Goal: Information Seeking & Learning: Understand process/instructions

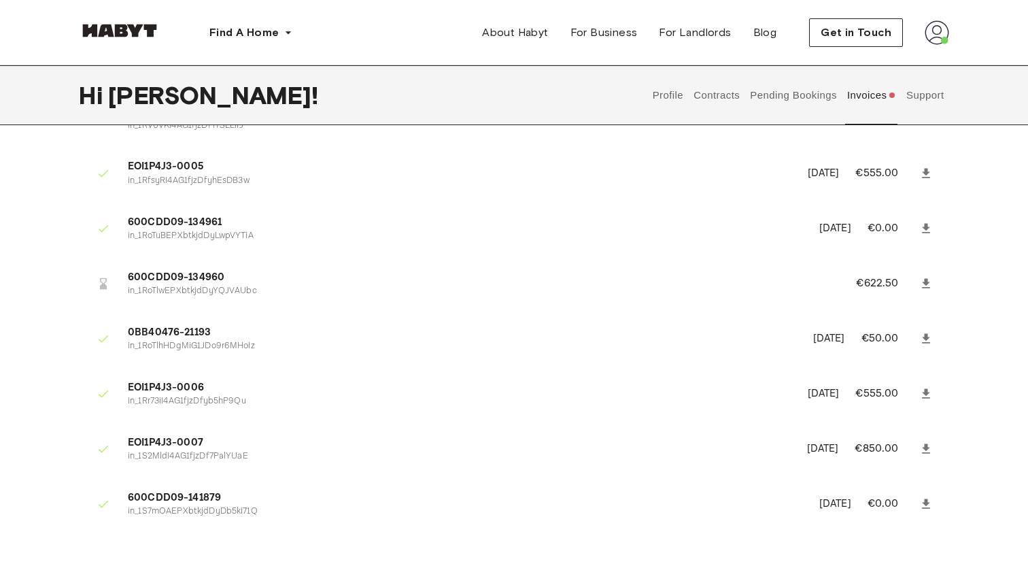
scroll to position [235, 0]
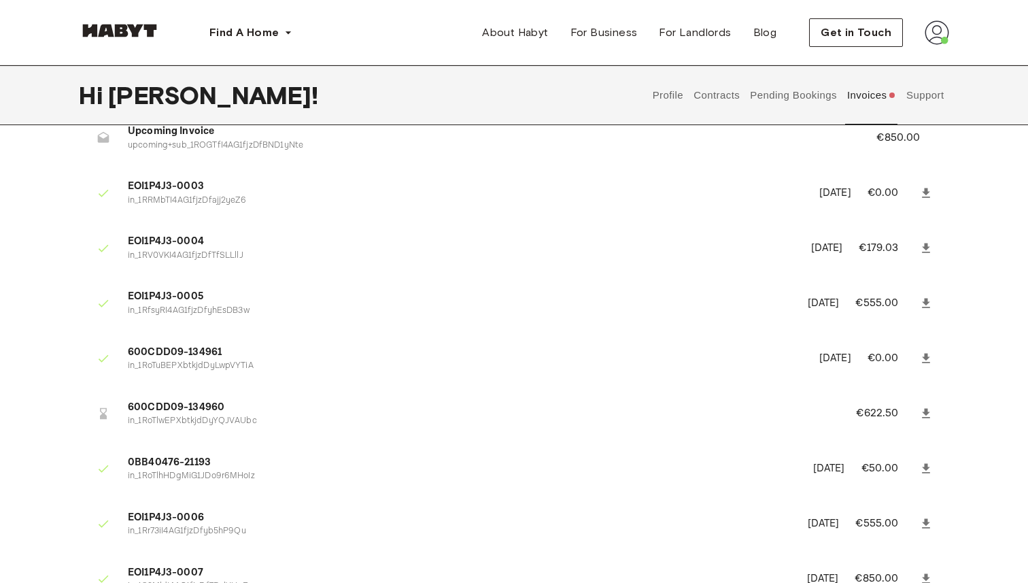
click at [925, 412] on icon at bounding box center [926, 414] width 8 height 10
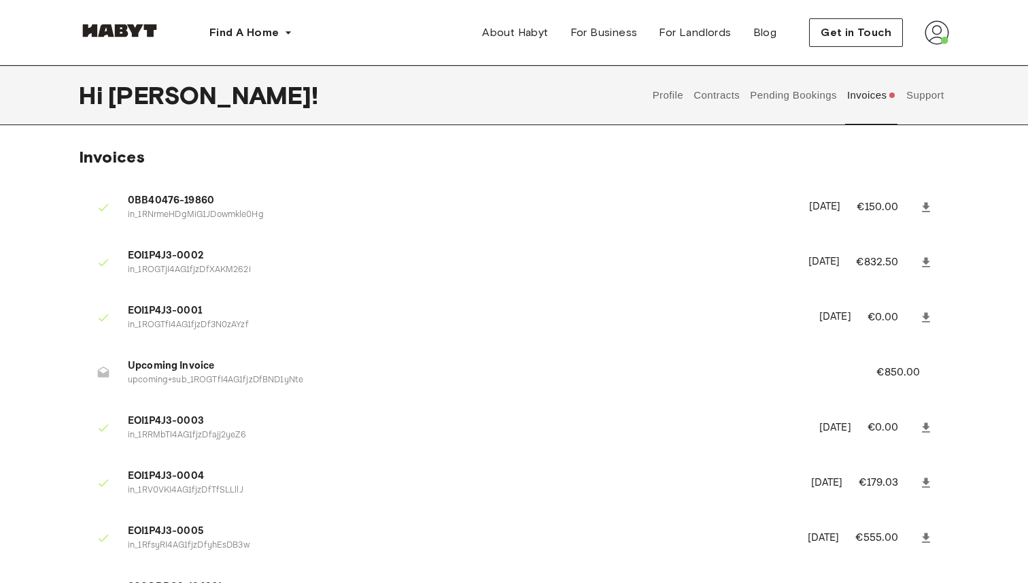
click at [794, 97] on button "Pending Bookings" at bounding box center [793, 95] width 90 height 60
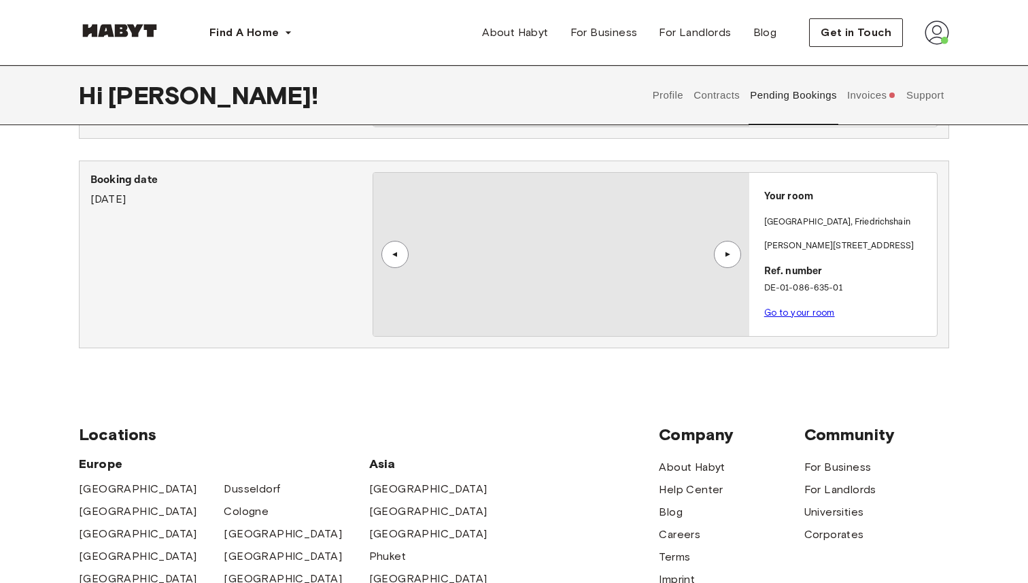
scroll to position [222, 0]
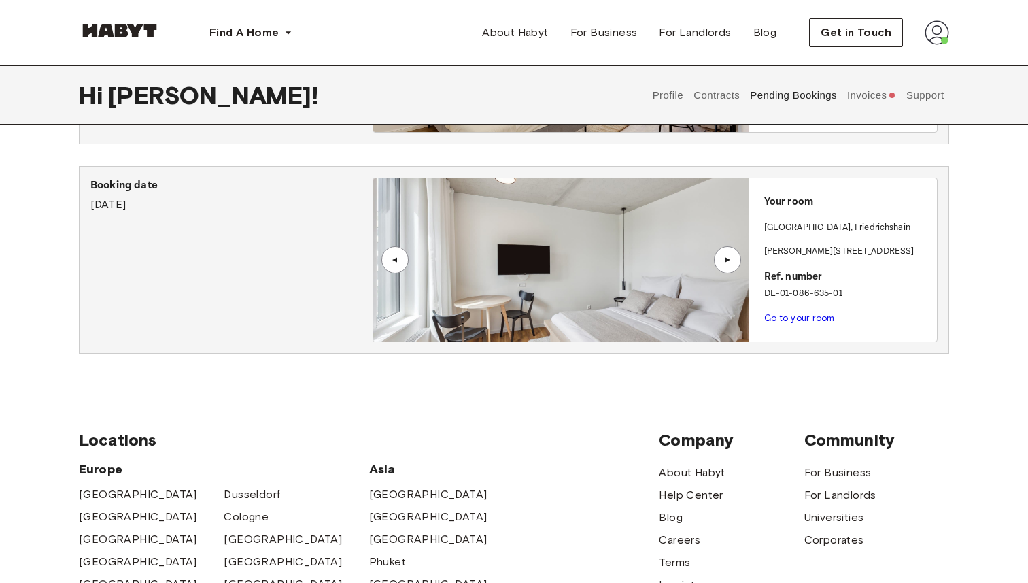
click at [794, 319] on link "Go to your room" at bounding box center [799, 318] width 71 height 10
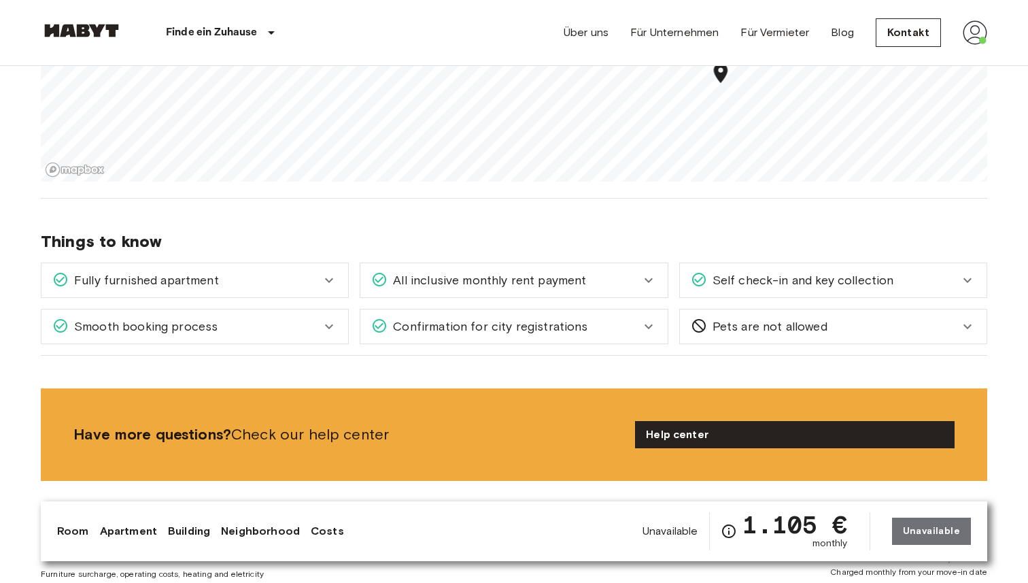
scroll to position [1345, 0]
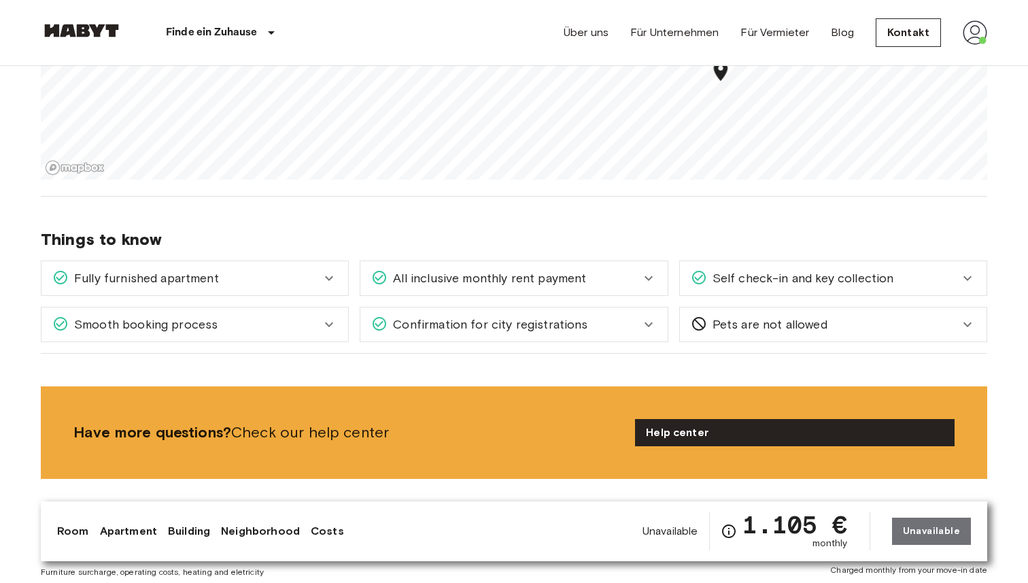
click at [770, 290] on div "Self check-in and key collection" at bounding box center [833, 278] width 307 height 34
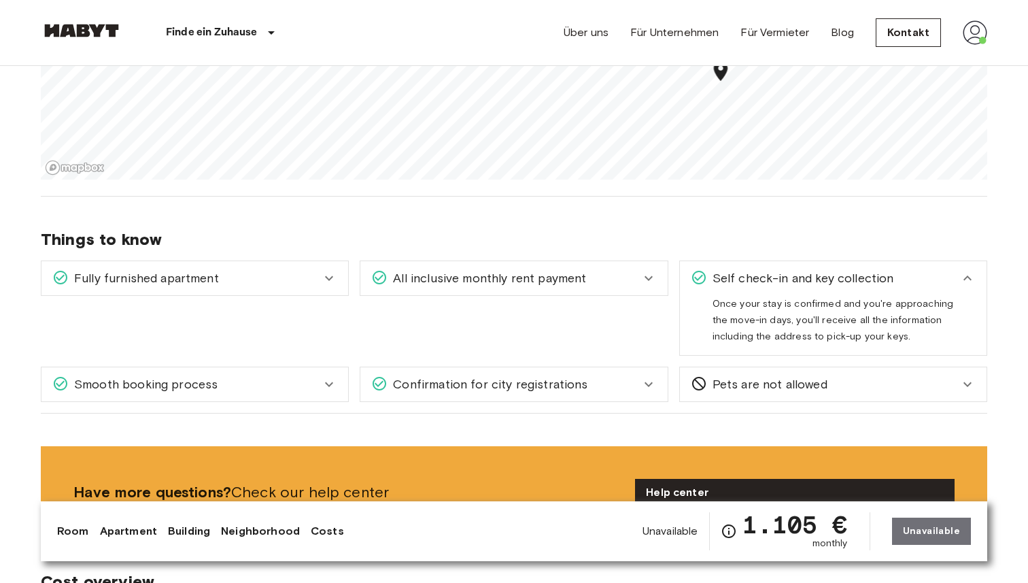
click at [709, 378] on span "Pets are not allowed" at bounding box center [767, 384] width 120 height 18
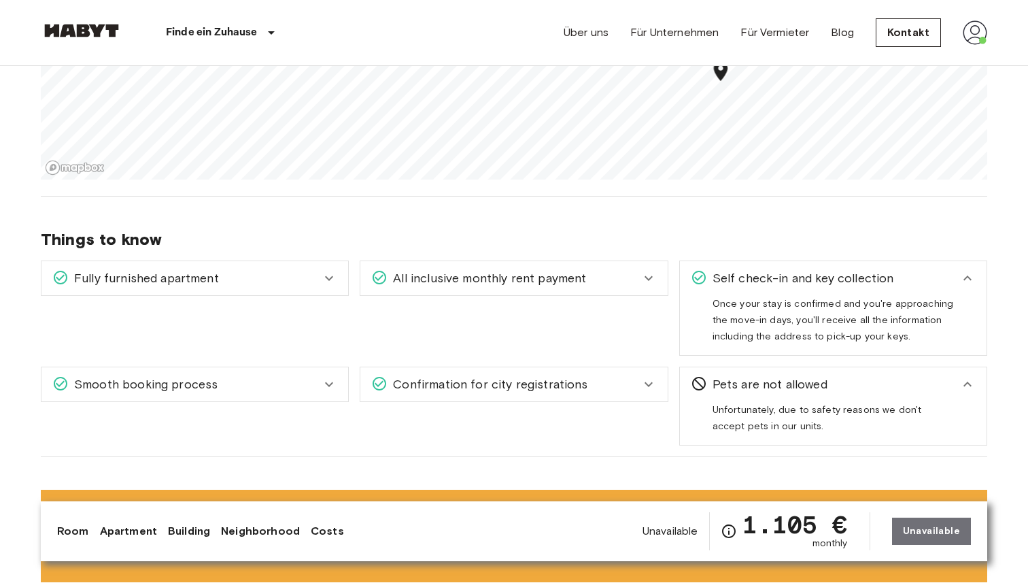
click at [709, 378] on span "Pets are not allowed" at bounding box center [767, 384] width 120 height 18
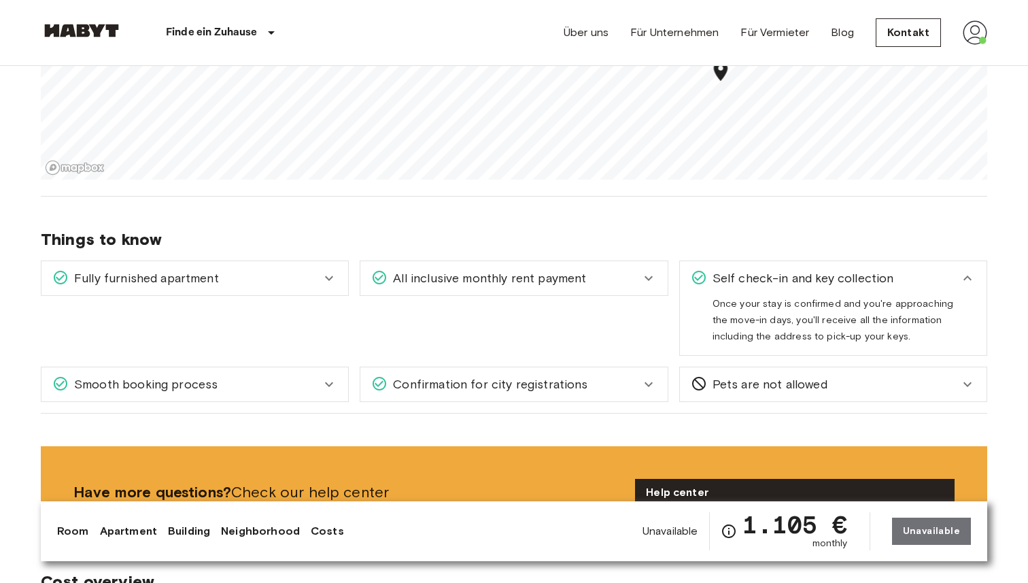
click at [606, 381] on div "Confirmation for city registrations" at bounding box center [505, 384] width 268 height 18
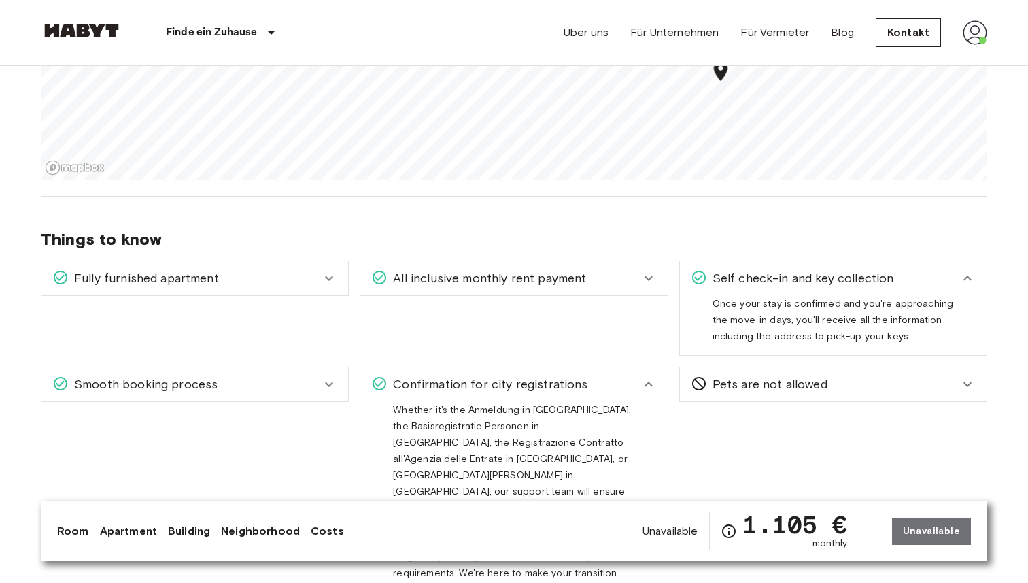
click at [606, 381] on div "Confirmation for city registrations" at bounding box center [505, 384] width 268 height 18
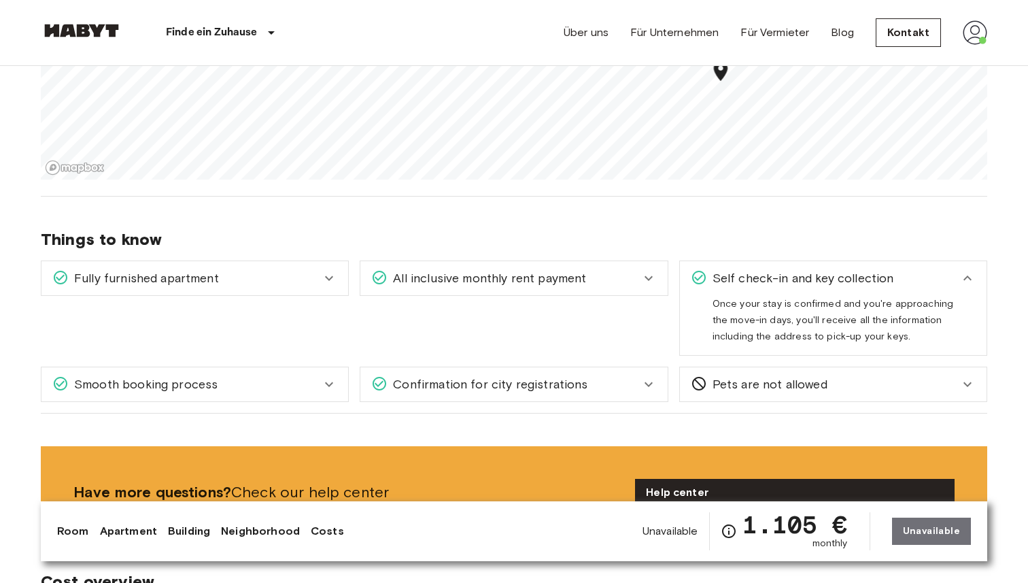
click at [296, 370] on div "Smooth booking process" at bounding box center [194, 384] width 307 height 34
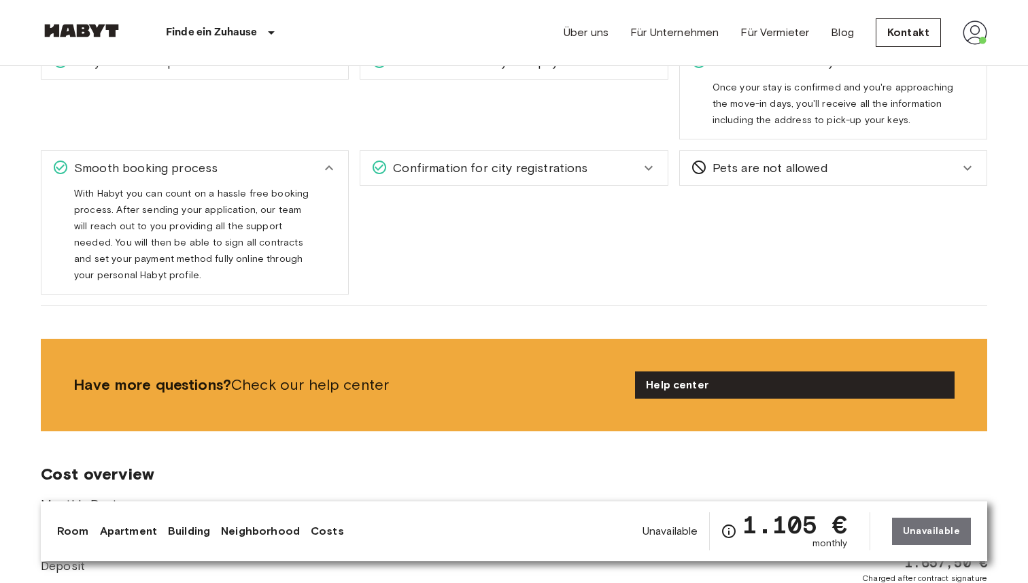
scroll to position [1570, 0]
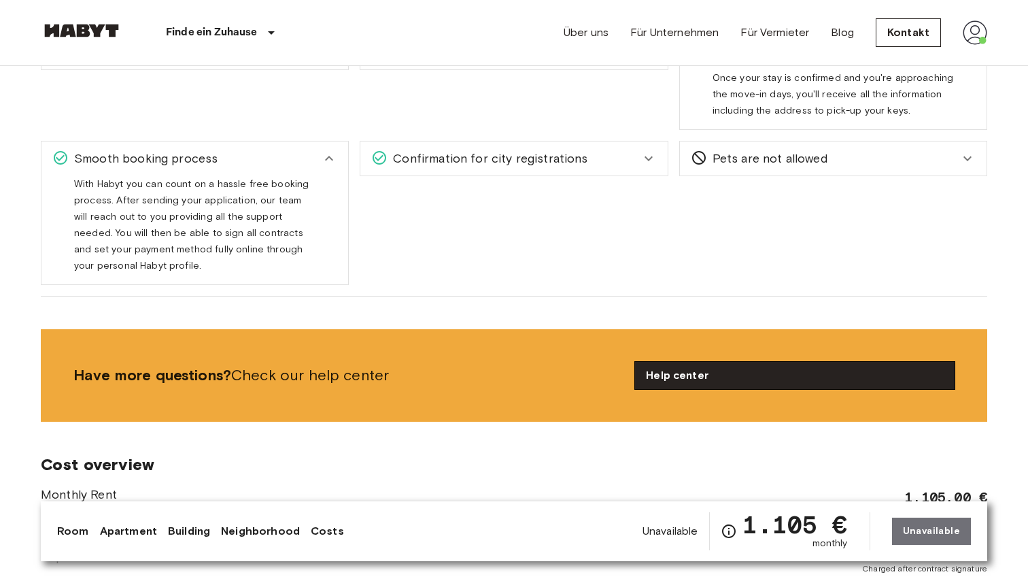
click at [693, 366] on link "Help center" at bounding box center [794, 375] width 319 height 27
